Goal: Complete application form: Complete application form

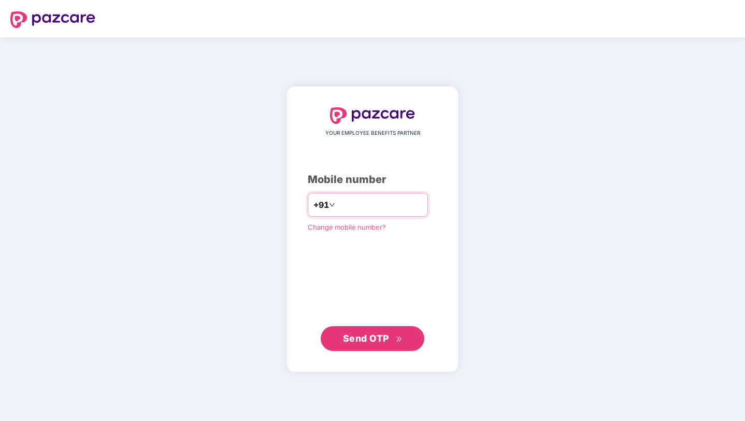
type input "**********"
click at [343, 344] on button "Send OTP" at bounding box center [373, 338] width 104 height 25
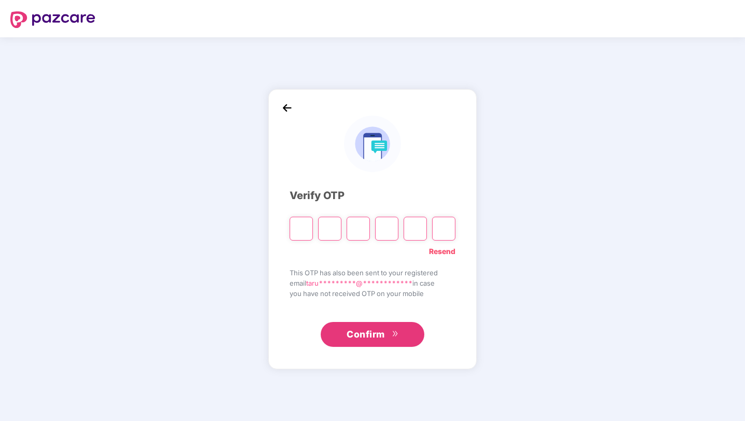
type input "*"
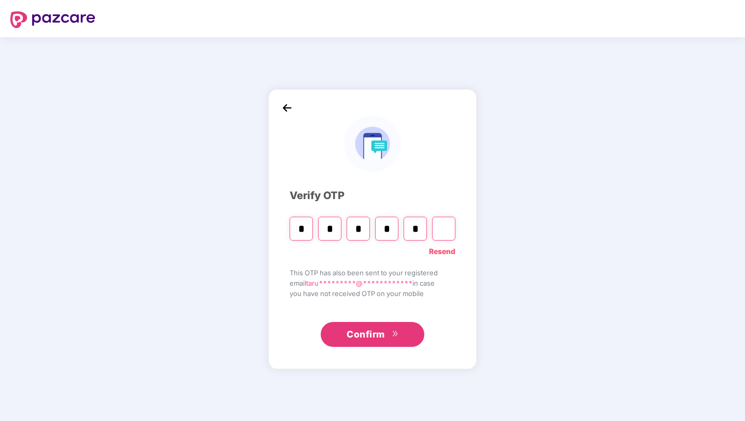
type input "*"
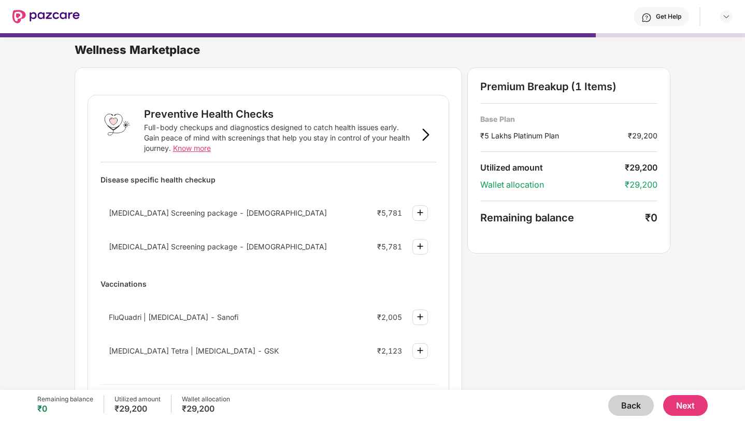
click at [639, 405] on button "Back" at bounding box center [632, 405] width 46 height 21
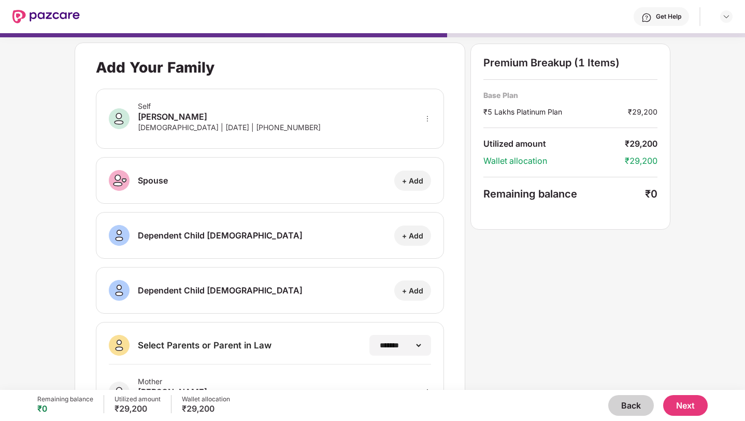
click at [639, 405] on button "Back" at bounding box center [632, 405] width 46 height 21
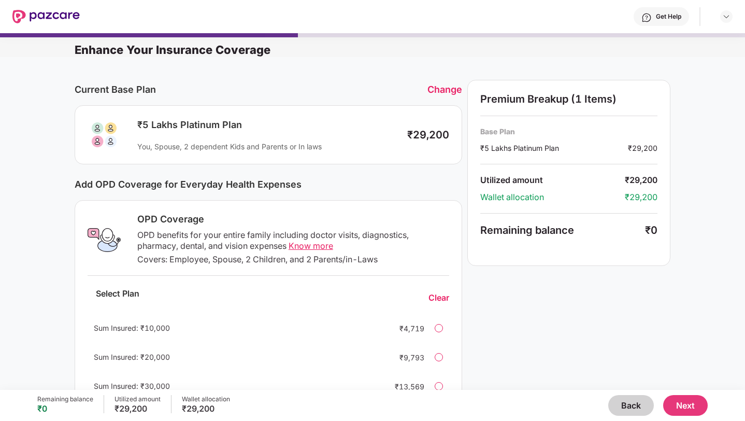
click at [639, 405] on button "Back" at bounding box center [632, 405] width 46 height 21
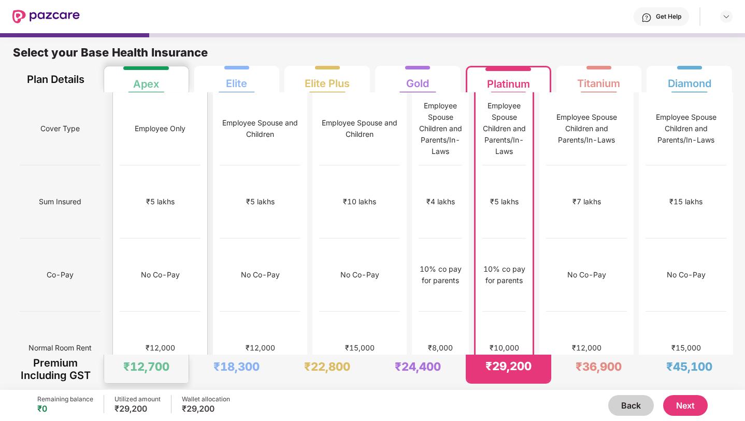
click at [141, 312] on div "₹12,000" at bounding box center [160, 348] width 81 height 73
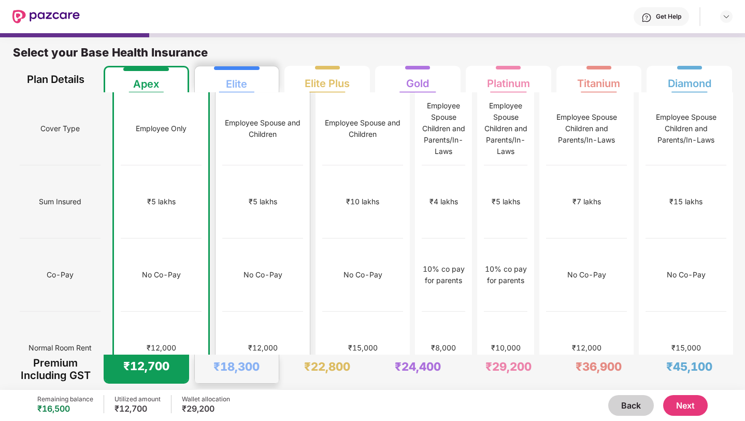
click at [222, 312] on div "₹12,000" at bounding box center [262, 348] width 81 height 73
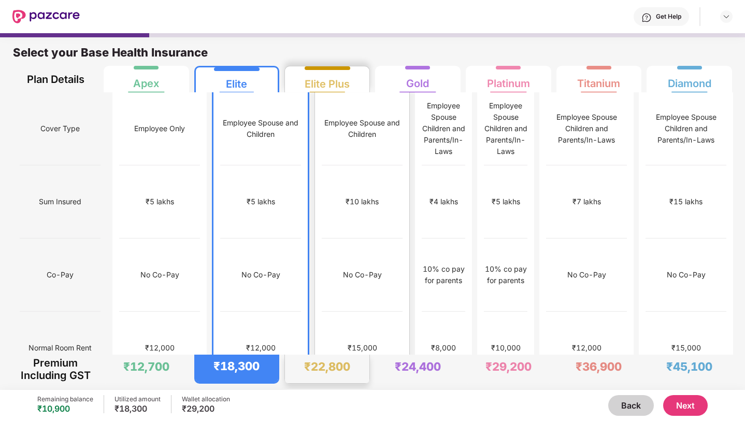
click at [322, 312] on div "₹15,000" at bounding box center [362, 348] width 81 height 73
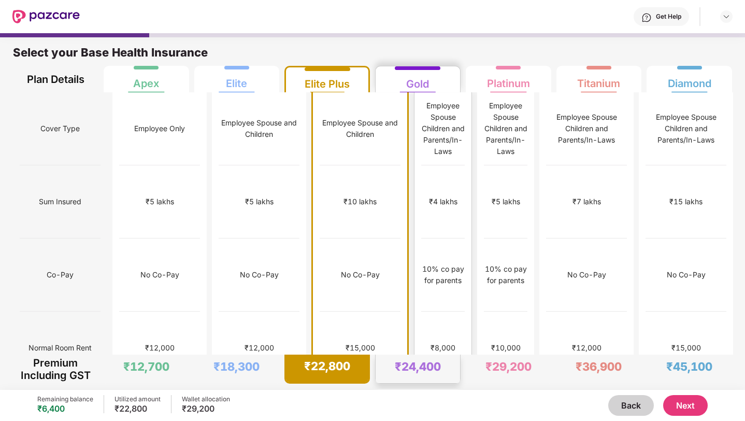
click at [431, 385] on div "No limit" at bounding box center [443, 421] width 44 height 73
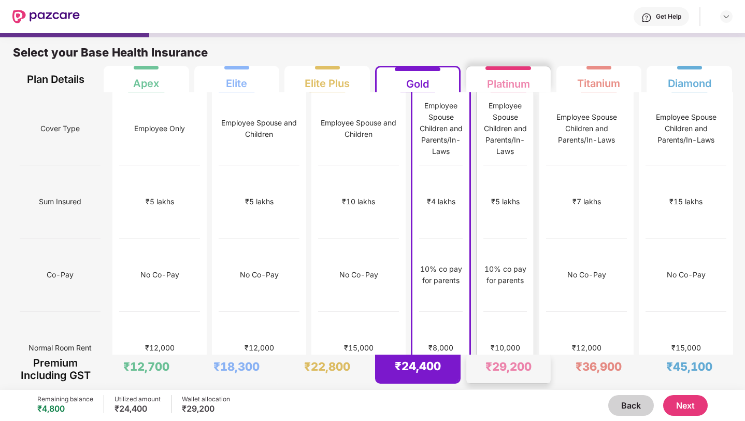
click at [495, 312] on div "₹10,000" at bounding box center [506, 348] width 44 height 73
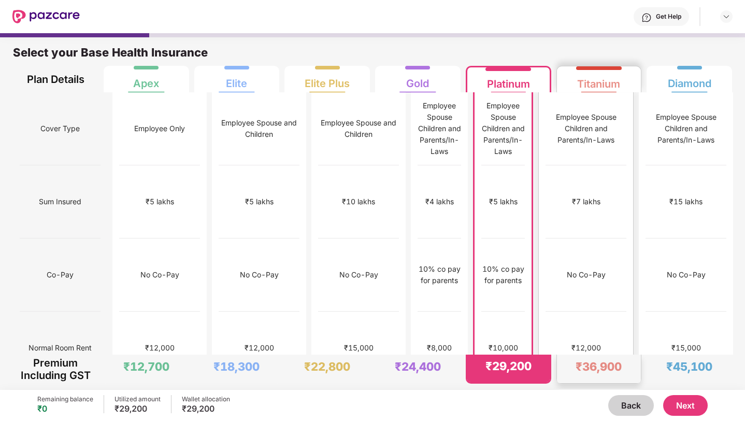
click at [615, 385] on div "No limit" at bounding box center [586, 421] width 81 height 73
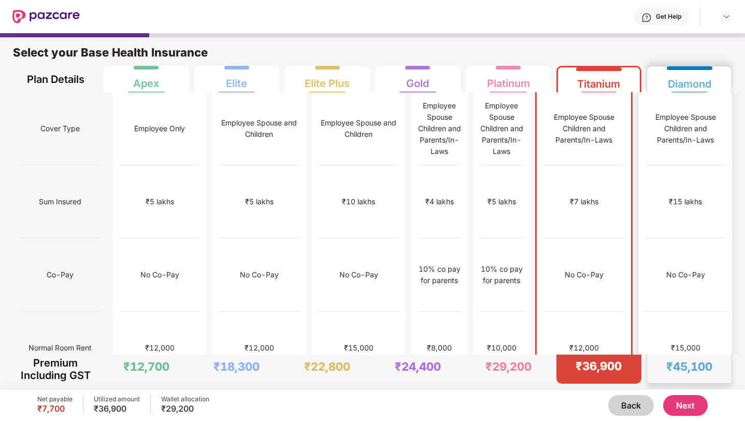
click at [713, 312] on div "₹15,000" at bounding box center [685, 348] width 81 height 73
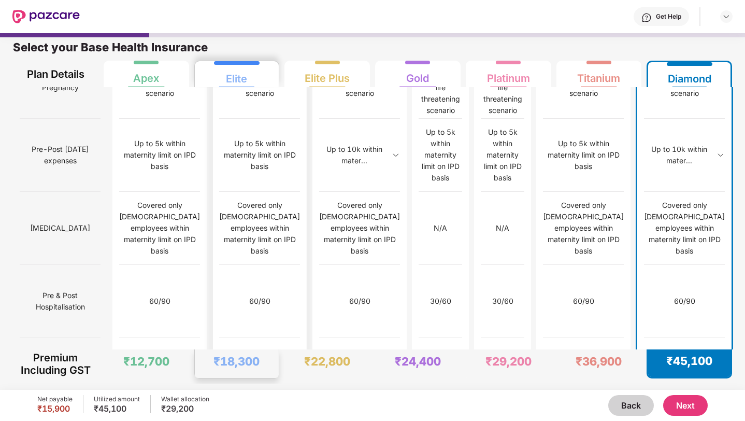
scroll to position [995, 0]
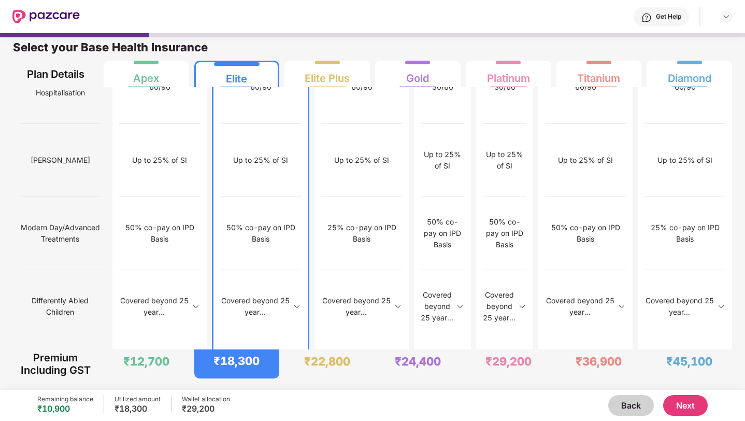
click at [679, 415] on button "Next" at bounding box center [685, 405] width 45 height 21
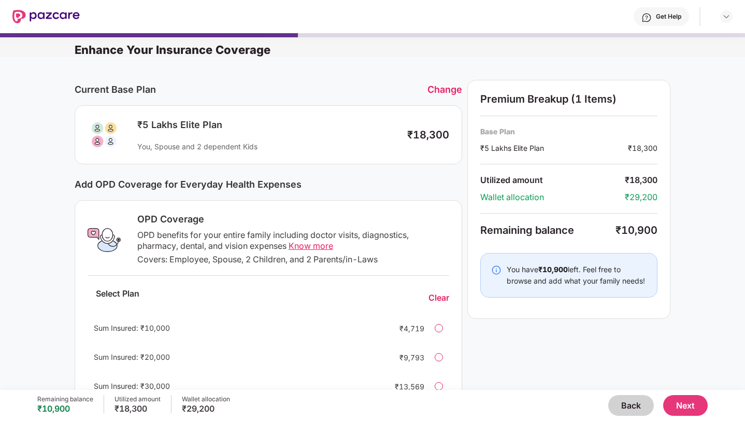
click at [683, 405] on button "Next" at bounding box center [685, 405] width 45 height 21
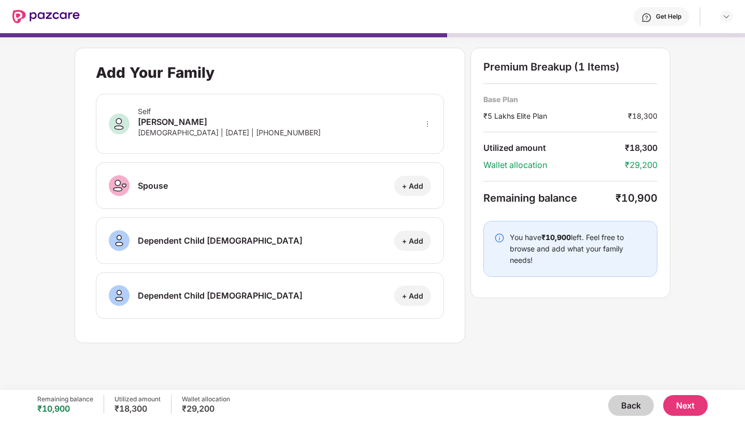
click at [688, 410] on button "Next" at bounding box center [685, 405] width 45 height 21
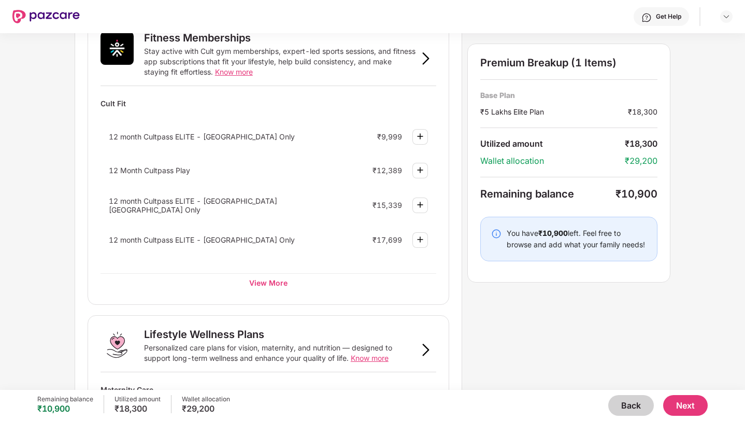
scroll to position [396, 0]
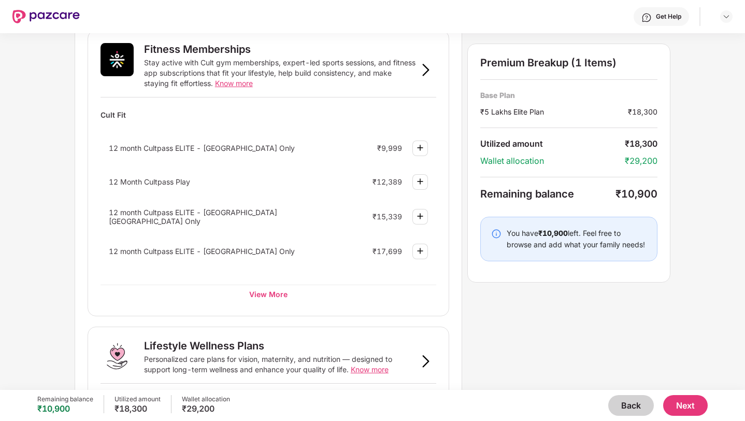
click at [420, 152] on img at bounding box center [420, 148] width 12 height 12
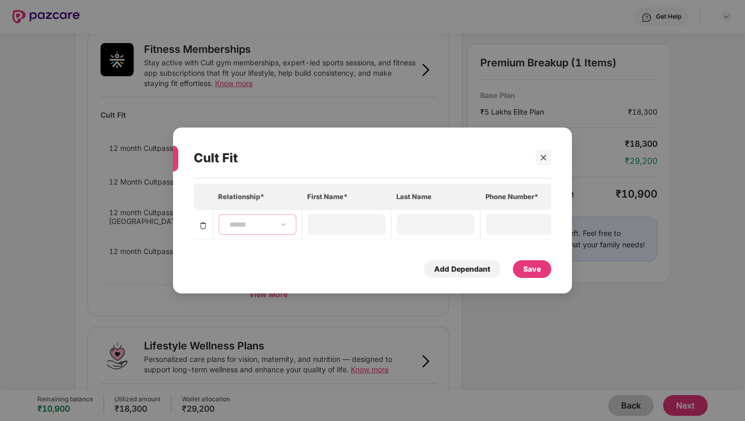
click at [264, 224] on select "**********" at bounding box center [258, 224] width 60 height 8
select select "****"
click at [228, 220] on select "**********" at bounding box center [258, 224] width 60 height 8
type input "*****"
type input "**********"
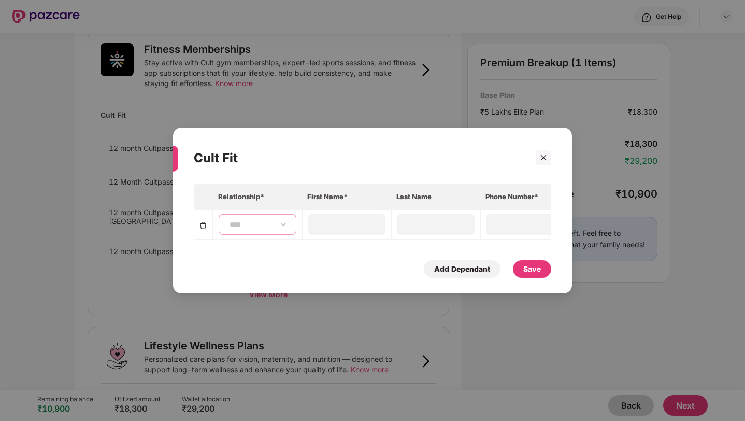
type input "**********"
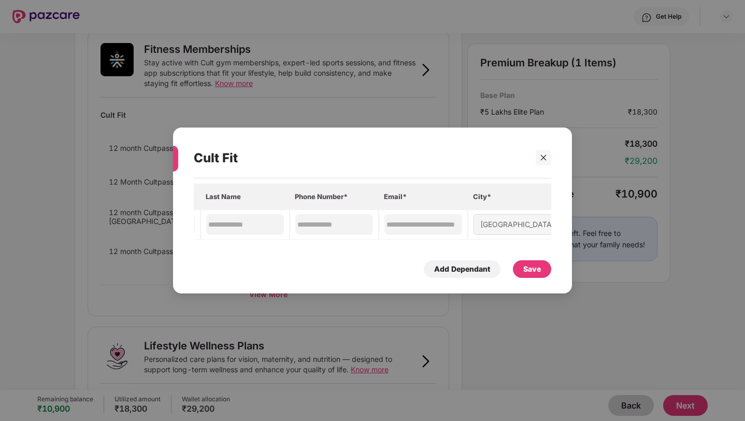
scroll to position [0, 193]
click at [524, 266] on div "Save" at bounding box center [533, 268] width 18 height 11
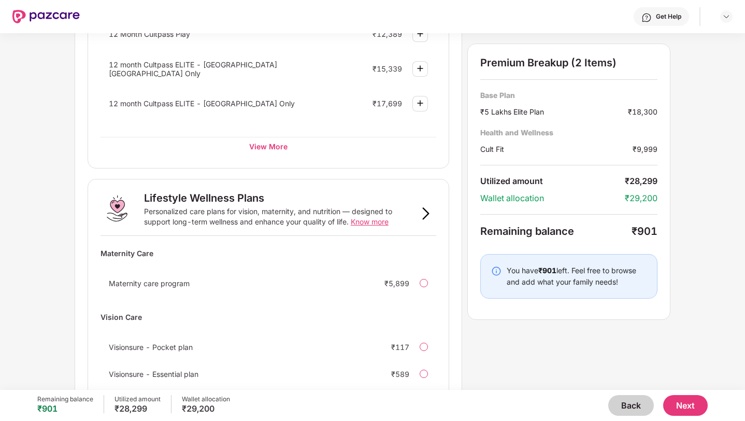
scroll to position [632, 0]
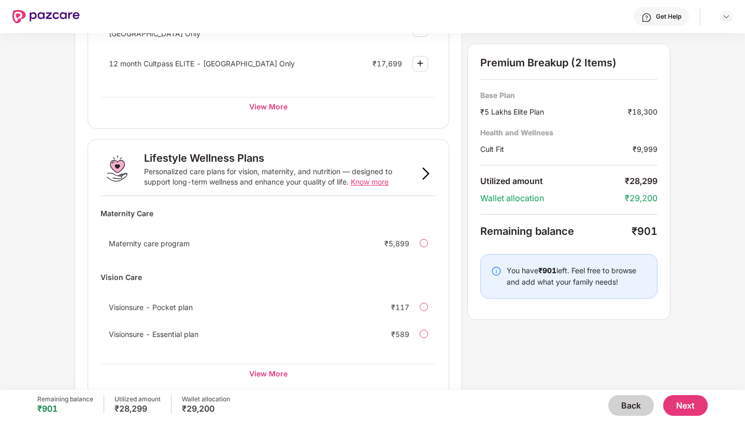
click at [679, 404] on button "Next" at bounding box center [685, 405] width 45 height 21
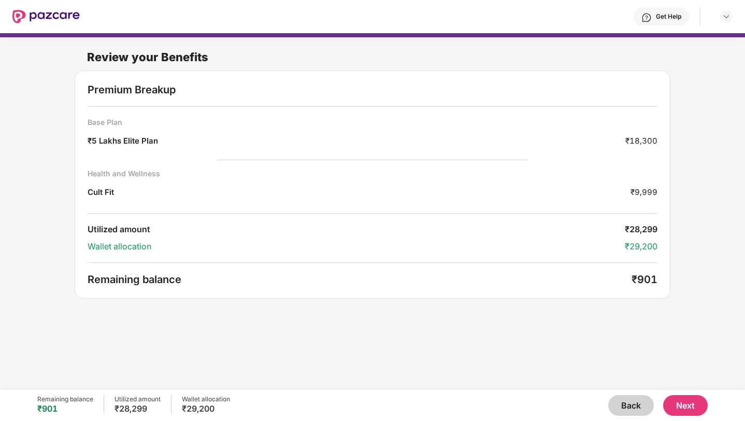
click at [623, 399] on button "Back" at bounding box center [632, 405] width 46 height 21
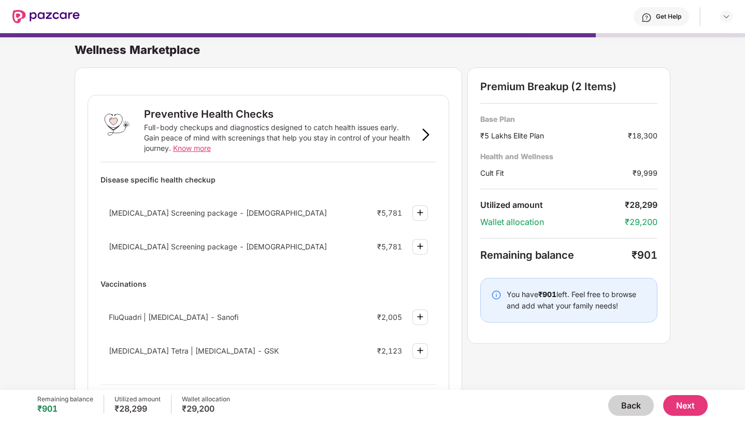
click at [624, 399] on button "Back" at bounding box center [632, 405] width 46 height 21
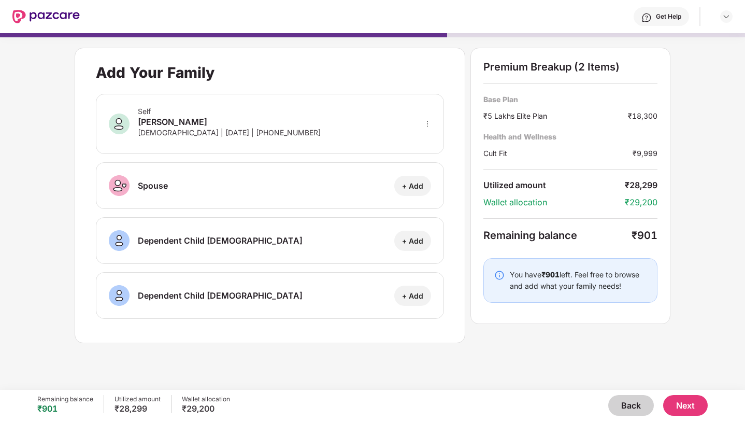
click at [624, 399] on button "Back" at bounding box center [632, 405] width 46 height 21
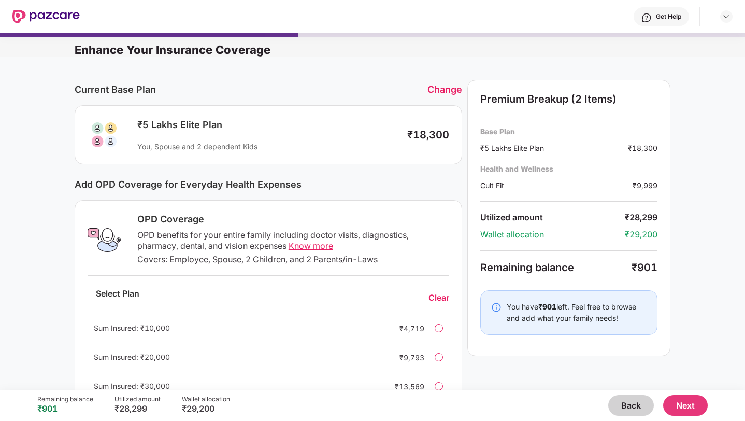
click at [624, 399] on button "Back" at bounding box center [632, 405] width 46 height 21
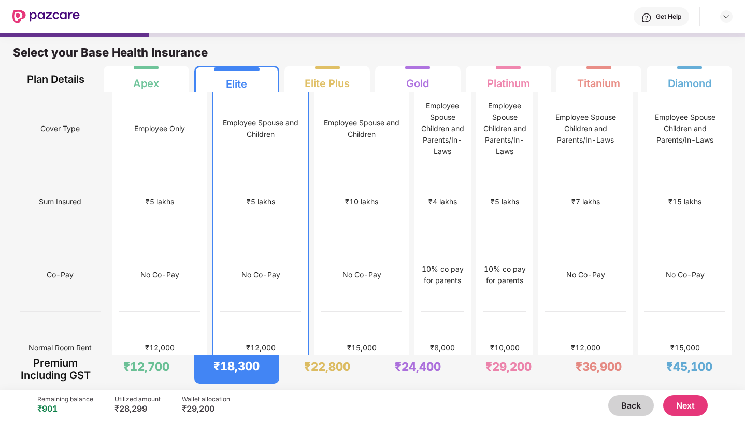
click at [624, 399] on button "Back" at bounding box center [632, 405] width 46 height 21
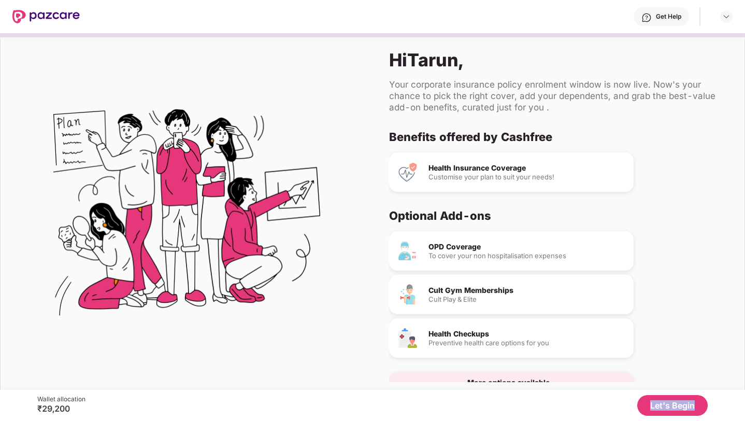
click at [624, 399] on div "Let's Begin" at bounding box center [397, 405] width 623 height 21
